Goal: Transaction & Acquisition: Purchase product/service

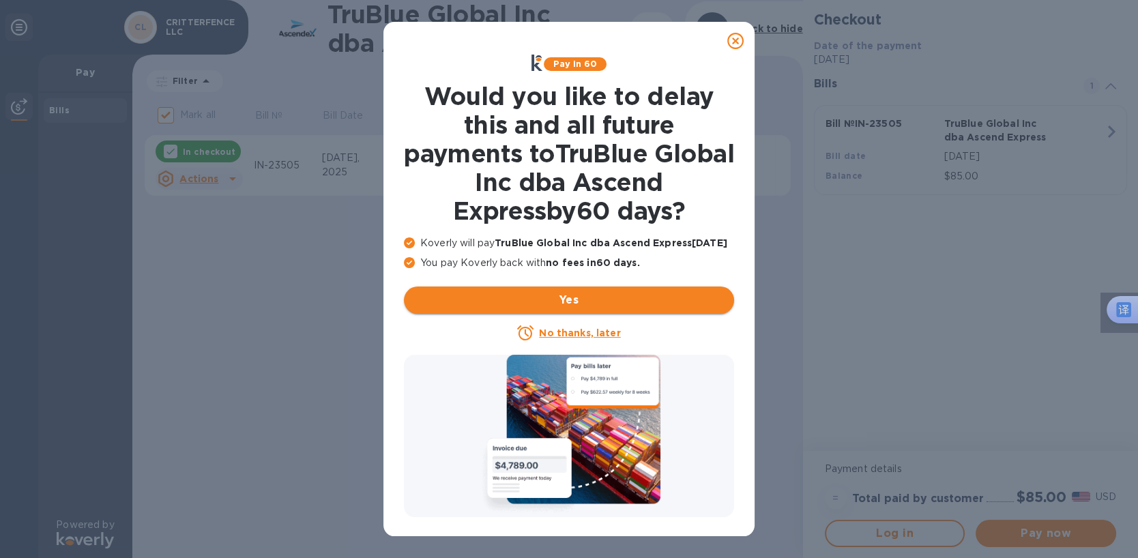
click at [536, 298] on span "Yes" at bounding box center [569, 300] width 308 height 16
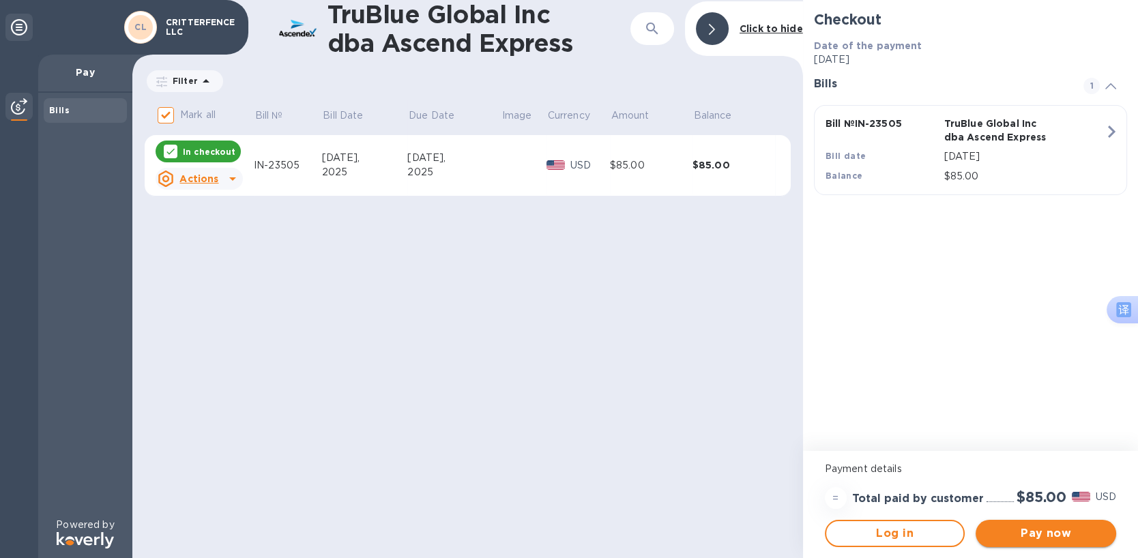
click at [1024, 532] on span "Pay now" at bounding box center [1046, 534] width 119 height 16
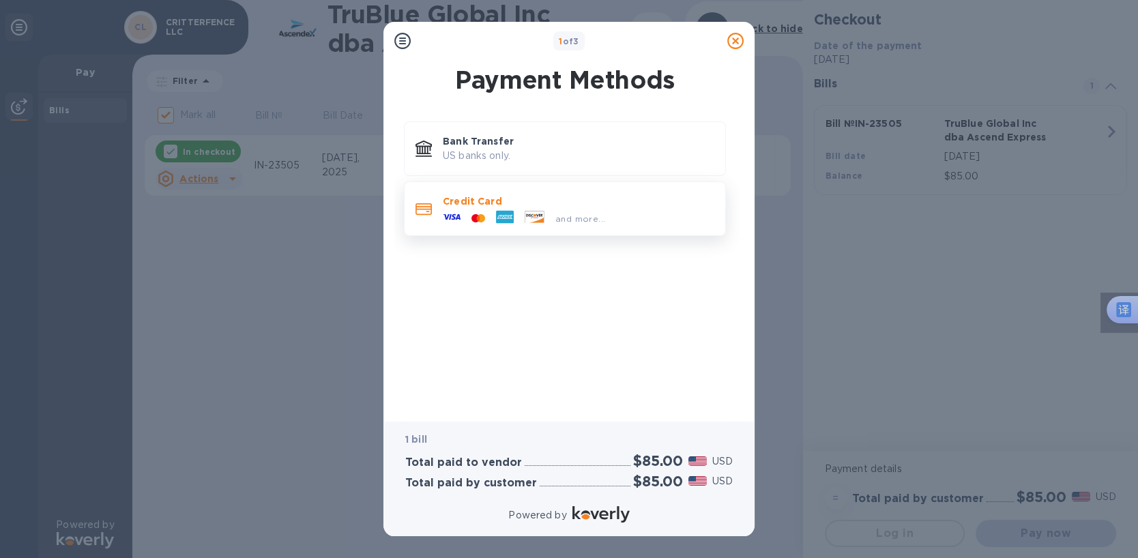
click at [469, 207] on p "Credit Card" at bounding box center [579, 202] width 272 height 14
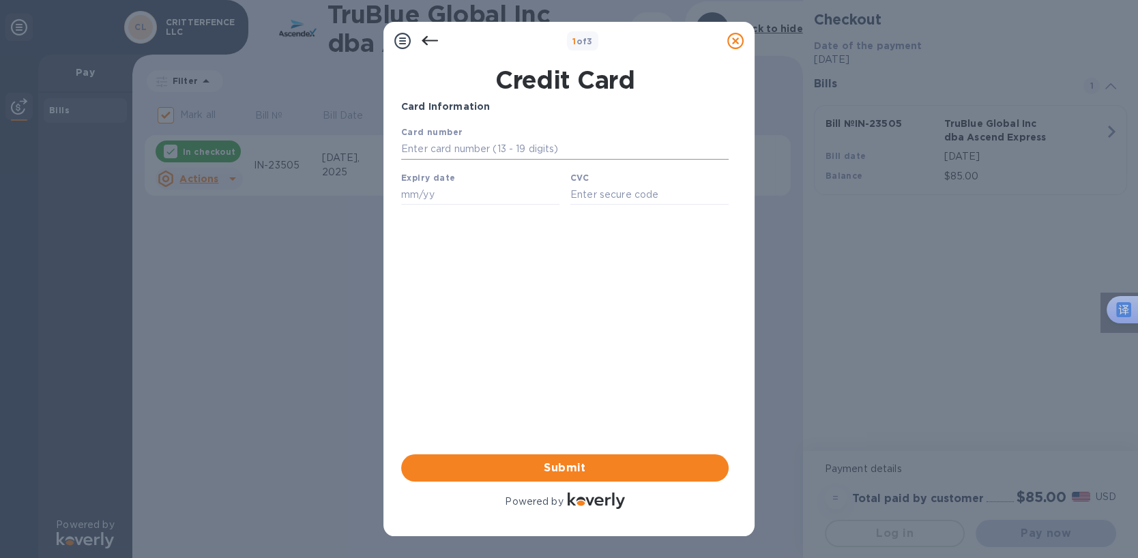
click at [422, 149] on input "text" at bounding box center [565, 149] width 328 height 20
click at [225, 304] on div "1 of 3 Credit Card Card Information Your browser does not support iframes Submi…" at bounding box center [569, 279] width 1138 height 558
